Goal: Task Accomplishment & Management: Manage account settings

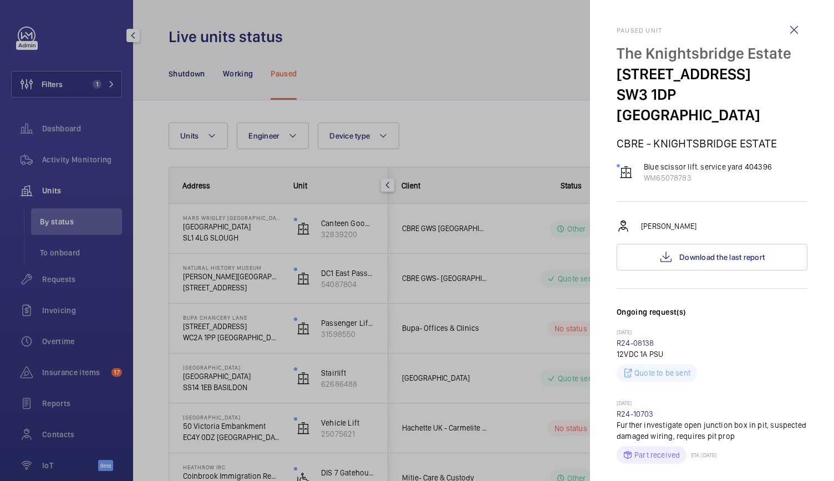
scroll to position [88, 0]
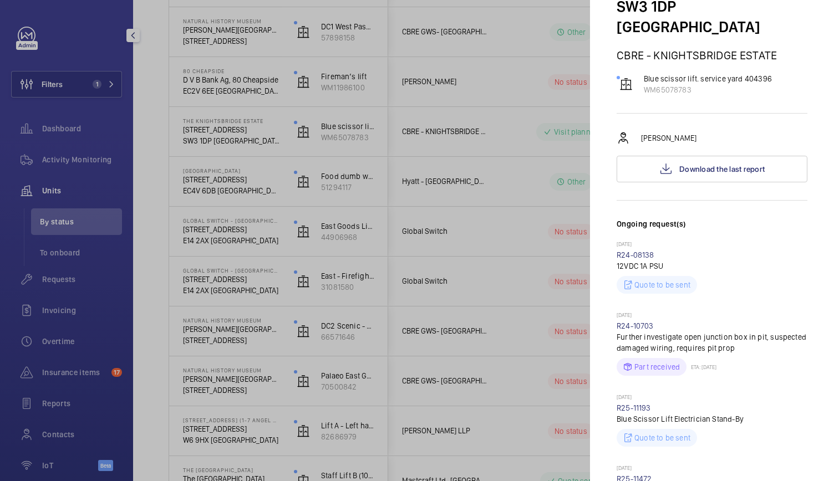
click at [161, 166] on div at bounding box center [417, 240] width 834 height 481
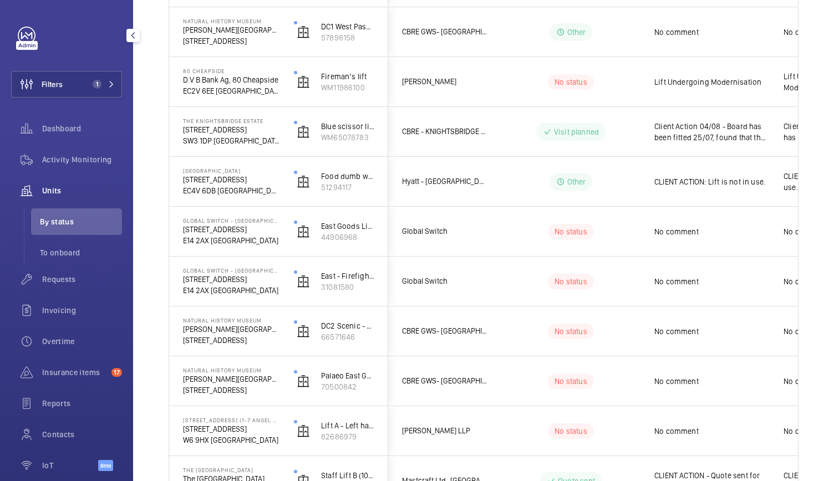
scroll to position [0, 0]
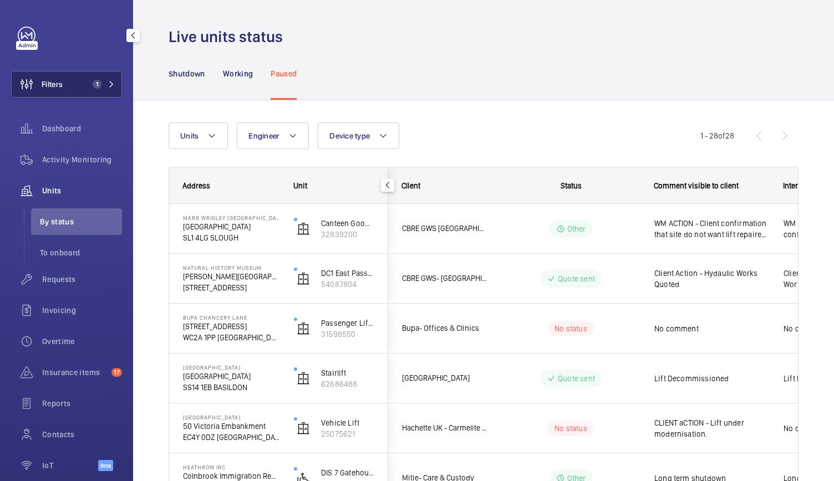
click at [84, 75] on button "Filters 1" at bounding box center [66, 84] width 111 height 27
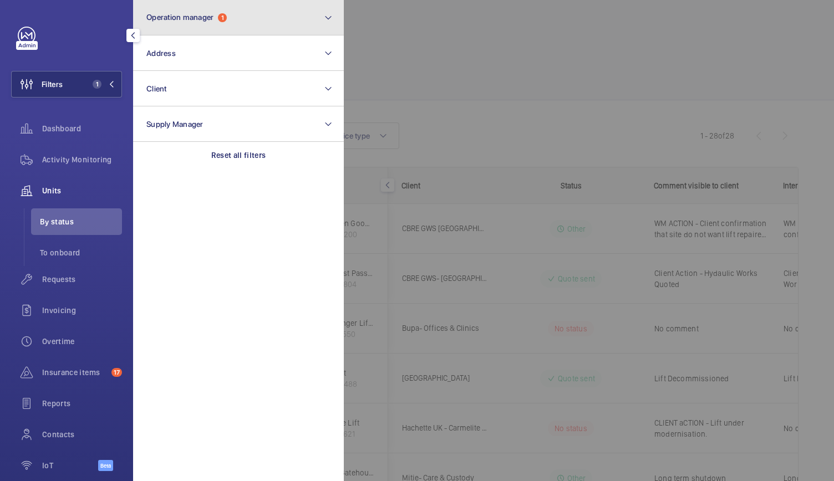
click at [236, 24] on button "Operation manager 1" at bounding box center [238, 17] width 211 height 35
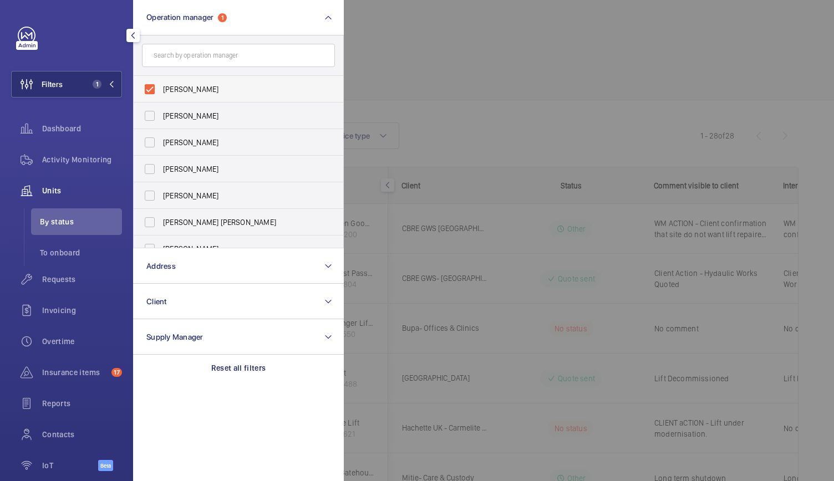
click at [159, 90] on label "[PERSON_NAME]" at bounding box center [230, 89] width 193 height 27
click at [159, 90] on input "[PERSON_NAME]" at bounding box center [150, 89] width 22 height 22
click at [159, 90] on label "[PERSON_NAME]" at bounding box center [230, 89] width 193 height 27
click at [159, 90] on input "[PERSON_NAME]" at bounding box center [150, 89] width 22 height 22
checkbox input "true"
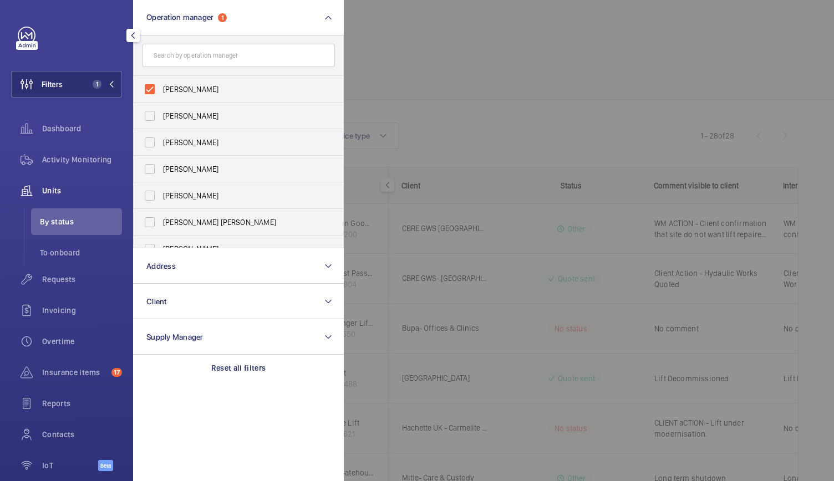
click at [473, 74] on div at bounding box center [761, 240] width 834 height 481
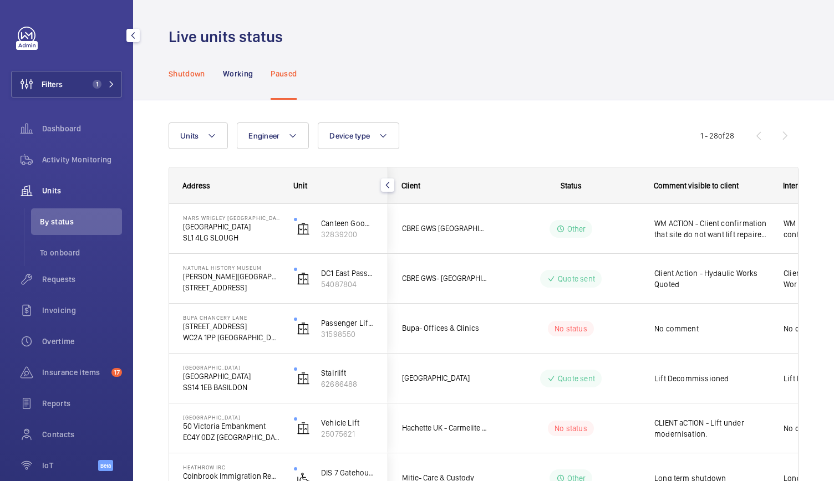
click at [190, 64] on div "Shutdown" at bounding box center [187, 73] width 37 height 53
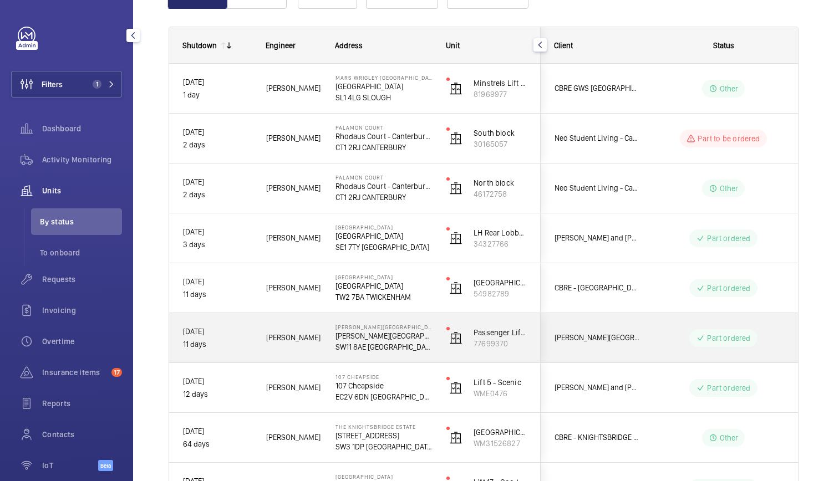
scroll to position [233, 0]
